Goal: Entertainment & Leisure: Consume media (video, audio)

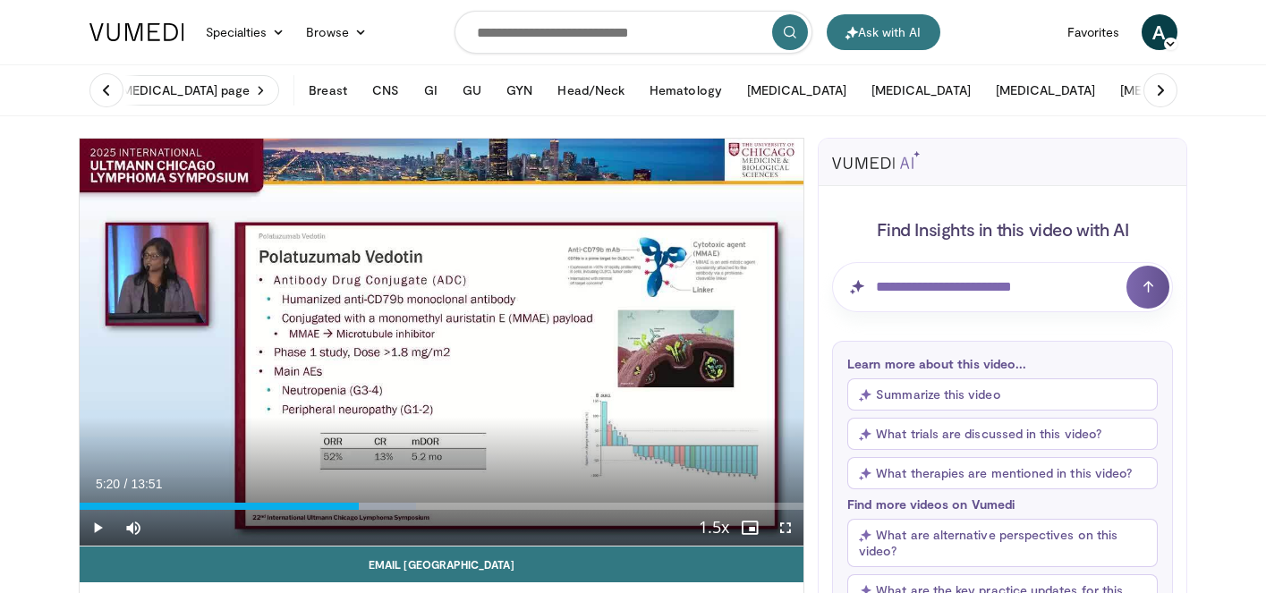
click at [99, 525] on span "Video Player" at bounding box center [98, 528] width 36 height 36
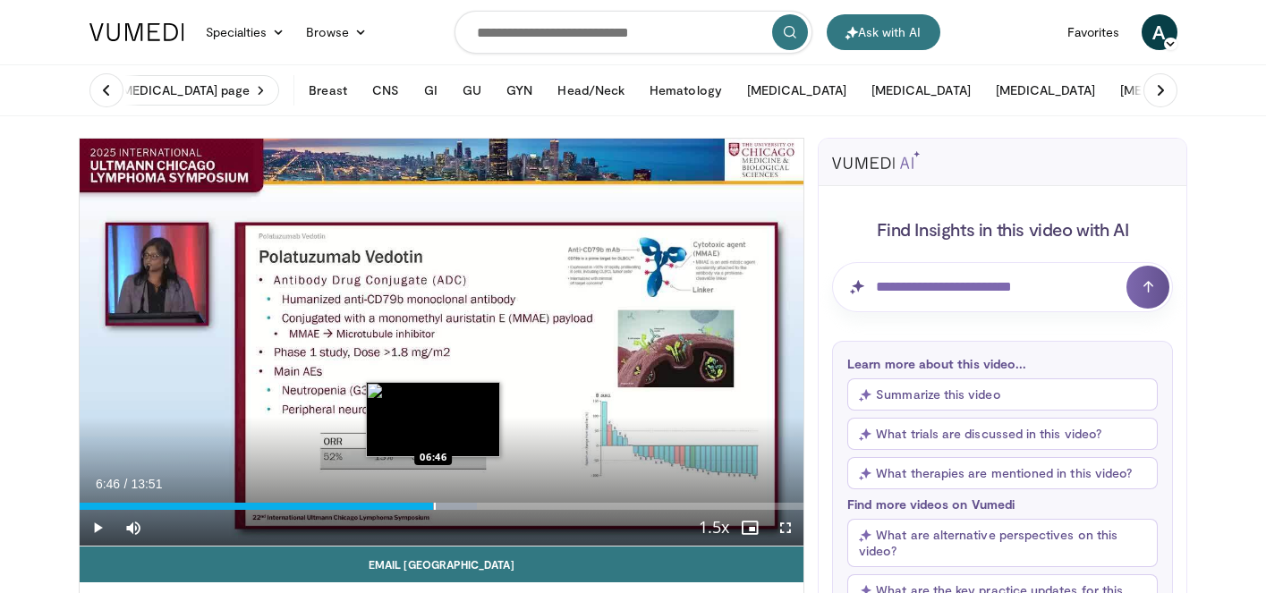
click at [434, 507] on div "Progress Bar" at bounding box center [435, 506] width 2 height 7
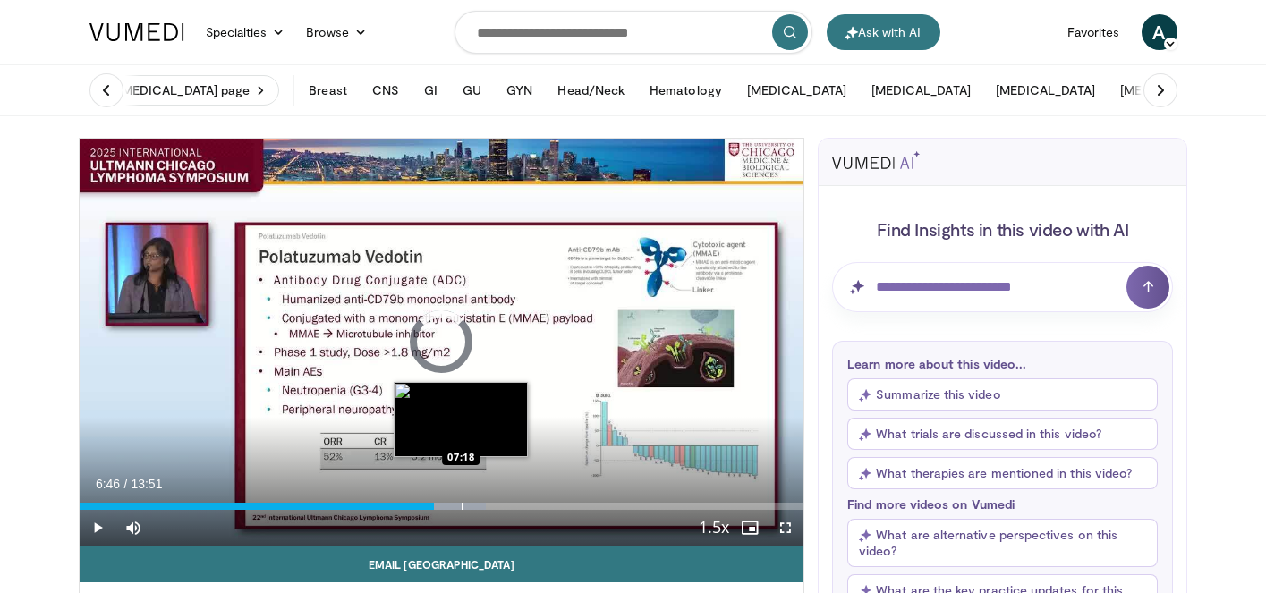
click at [462, 506] on div "Progress Bar" at bounding box center [463, 506] width 2 height 7
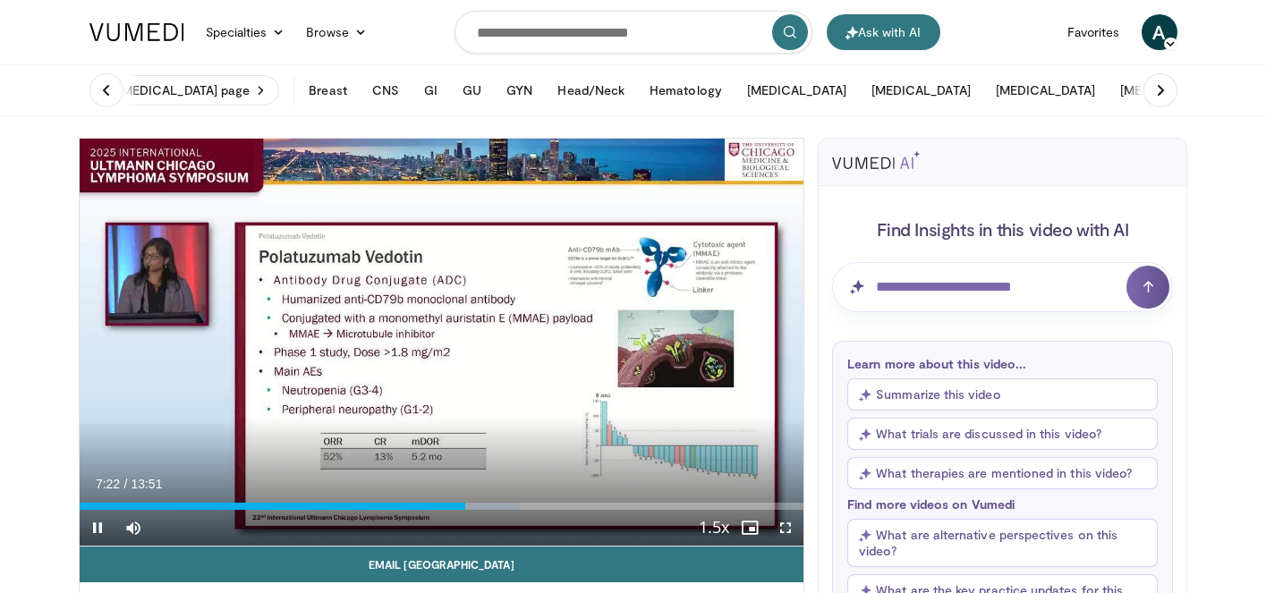
click at [476, 510] on div "Current Time 7:22 / Duration 13:51 Pause Skip Backward Skip Forward Mute 100% L…" at bounding box center [442, 528] width 724 height 36
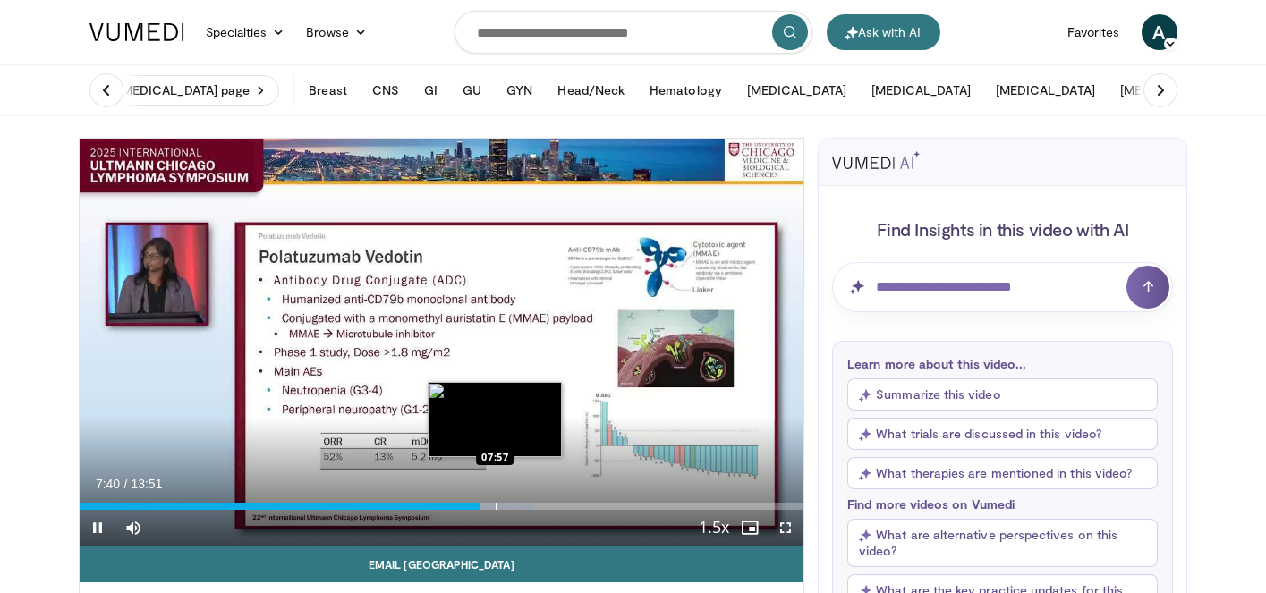
click at [495, 503] on div "Progress Bar" at bounding box center [496, 506] width 2 height 7
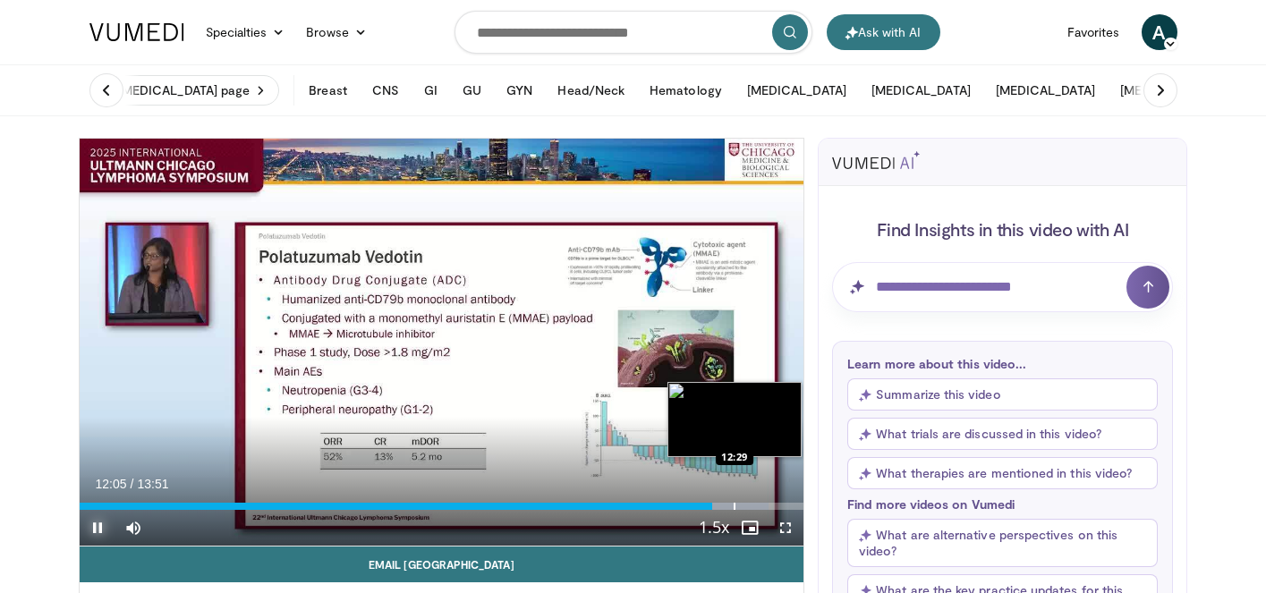
click at [732, 507] on div "Loaded : 95.16% 12:05 12:29" at bounding box center [442, 506] width 724 height 7
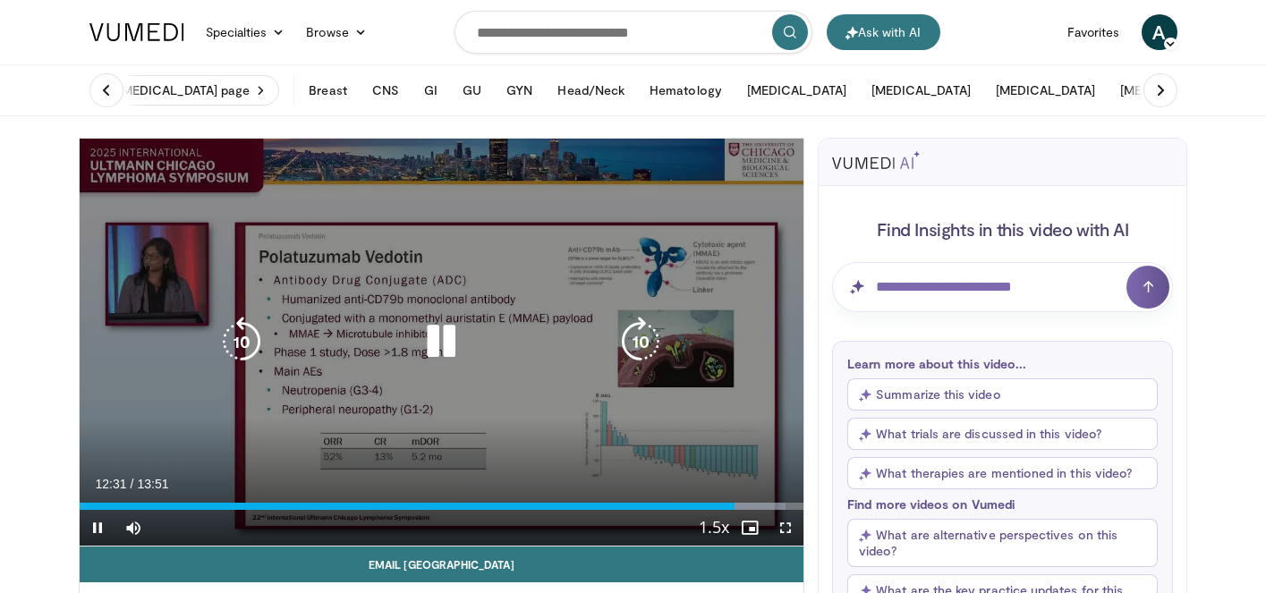
click at [762, 508] on div "10 seconds Tap to unmute" at bounding box center [442, 342] width 724 height 407
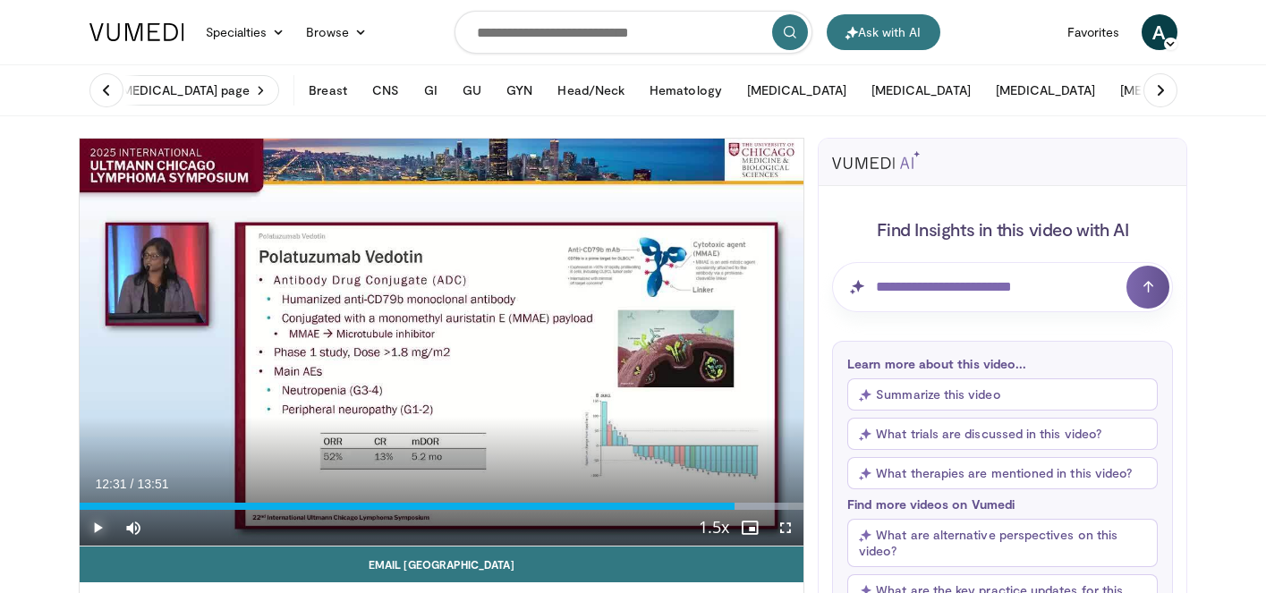
click at [99, 529] on span "Video Player" at bounding box center [98, 528] width 36 height 36
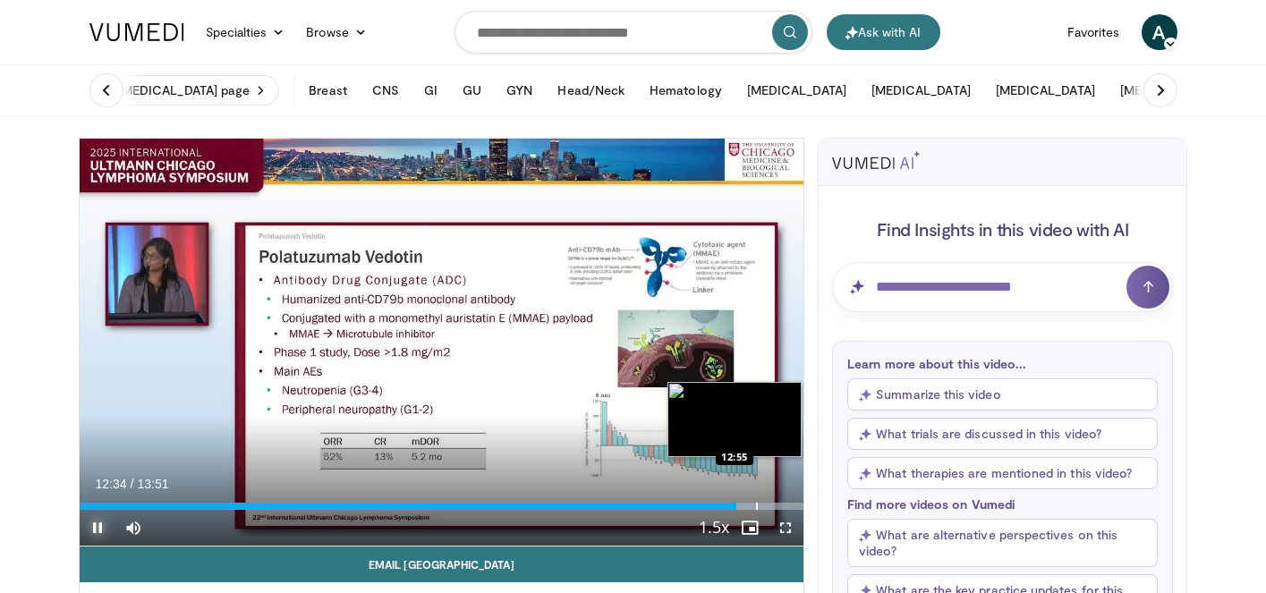
click at [754, 506] on div "Loaded : 97.88% 12:34 12:55" at bounding box center [442, 506] width 724 height 7
